Goal: Browse casually: Explore the website without a specific task or goal

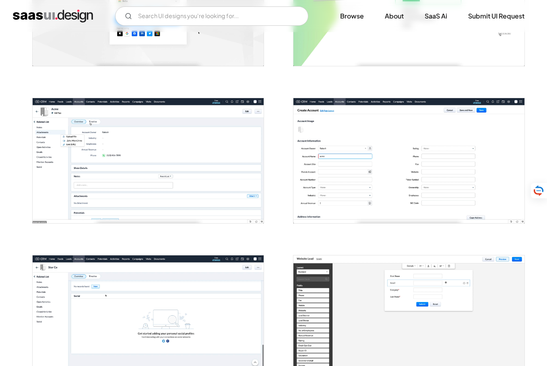
scroll to position [249, 0]
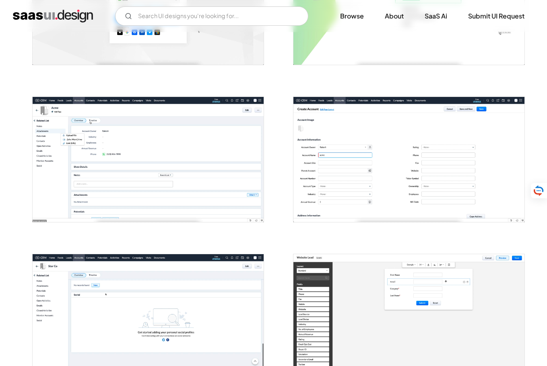
click at [184, 159] on img "open lightbox" at bounding box center [148, 159] width 231 height 125
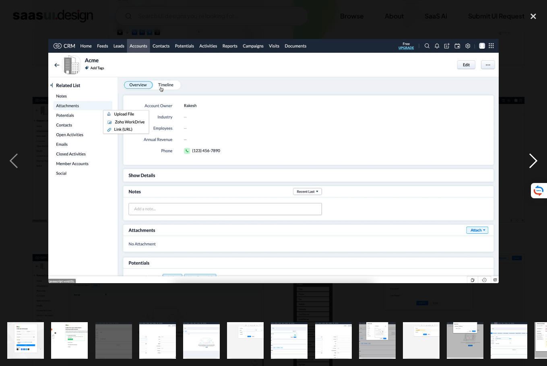
click at [537, 154] on div "next image" at bounding box center [533, 161] width 27 height 308
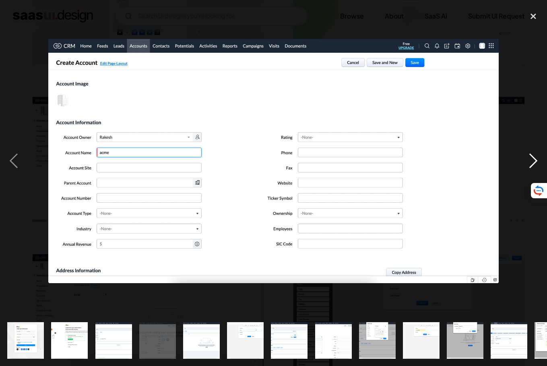
click at [538, 154] on div "next image" at bounding box center [533, 161] width 27 height 308
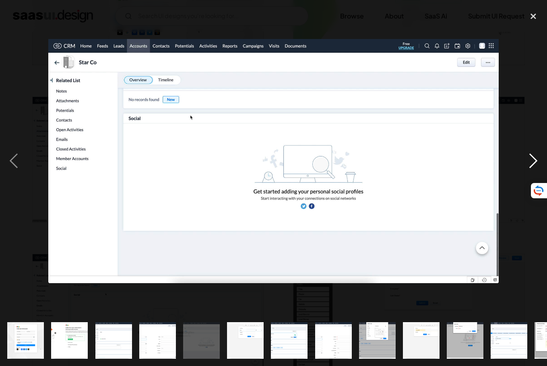
click at [538, 154] on div "next image" at bounding box center [533, 161] width 27 height 308
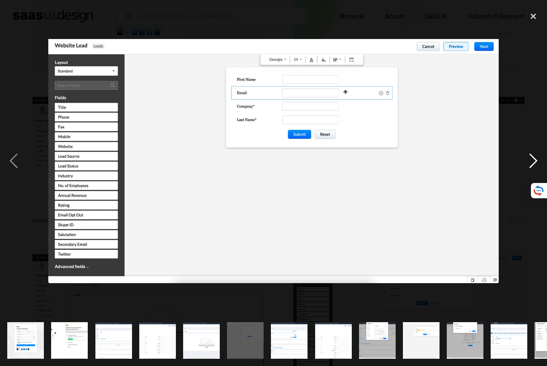
click at [538, 154] on div "next image" at bounding box center [533, 161] width 27 height 308
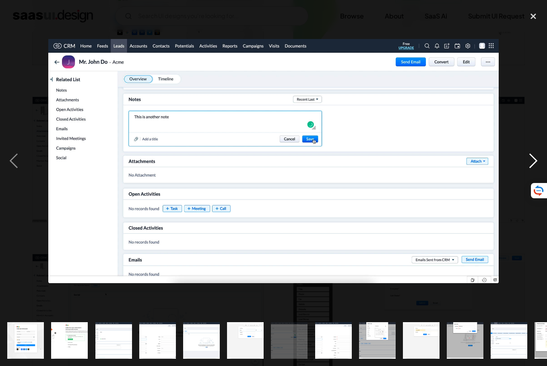
click at [538, 154] on div "next image" at bounding box center [533, 161] width 27 height 308
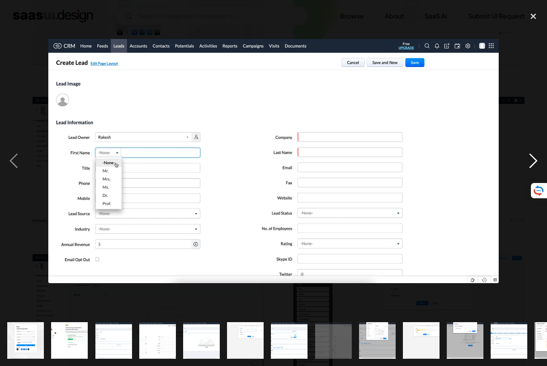
click at [538, 154] on div "next image" at bounding box center [533, 161] width 27 height 308
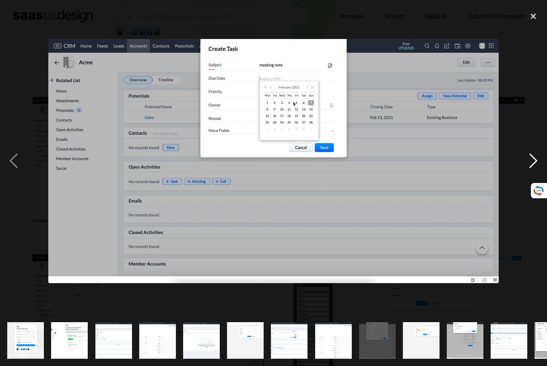
click at [538, 154] on div "next image" at bounding box center [533, 161] width 27 height 308
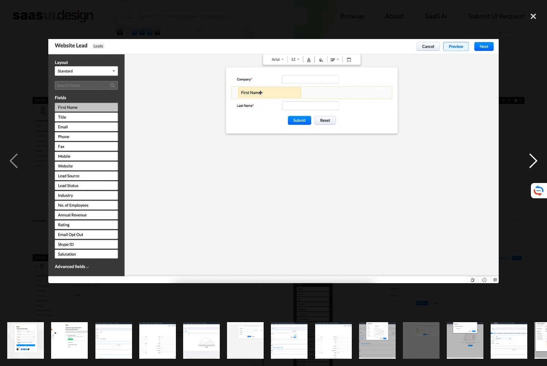
click at [538, 154] on div "next image" at bounding box center [533, 161] width 27 height 308
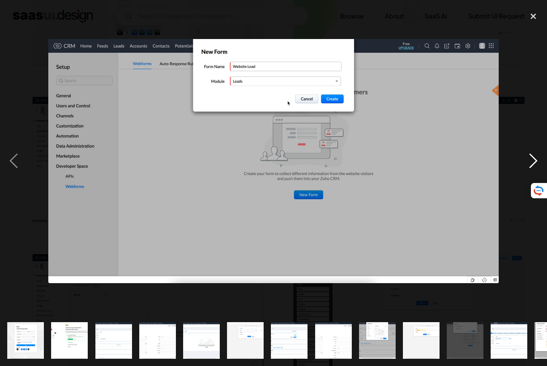
click at [538, 154] on div "next image" at bounding box center [533, 161] width 27 height 308
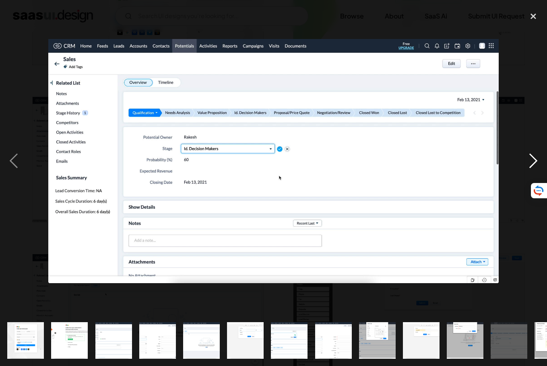
click at [538, 154] on div "next image" at bounding box center [533, 161] width 27 height 308
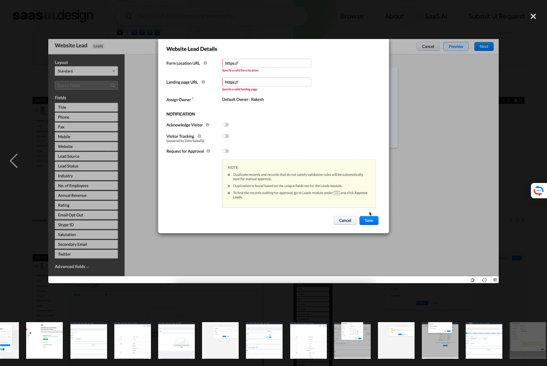
scroll to position [0, 31]
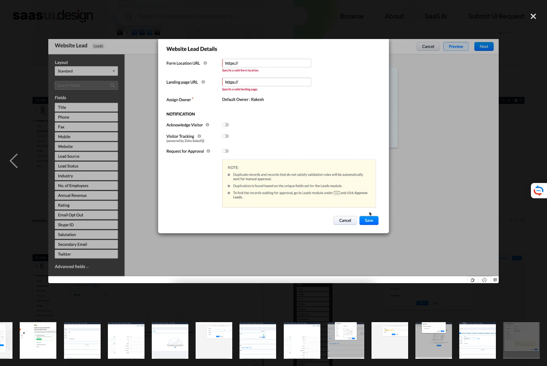
click at [538, 154] on div "next image" at bounding box center [533, 161] width 27 height 308
